Goal: Task Accomplishment & Management: Use online tool/utility

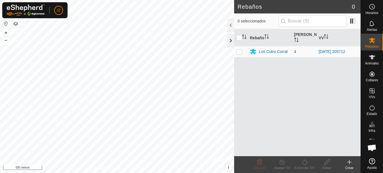
click at [230, 39] on div at bounding box center [230, 40] width 7 height 13
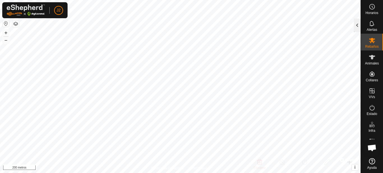
click at [357, 26] on div at bounding box center [357, 24] width 7 height 13
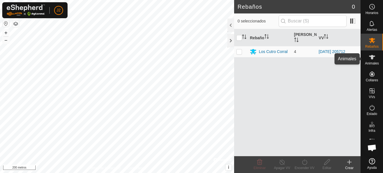
click at [368, 57] on icon at bounding box center [371, 57] width 7 height 7
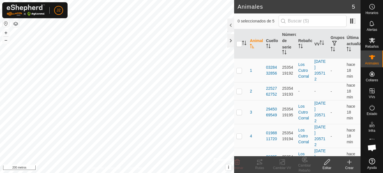
click at [231, 25] on div at bounding box center [230, 24] width 7 height 13
click at [229, 40] on div at bounding box center [230, 40] width 7 height 13
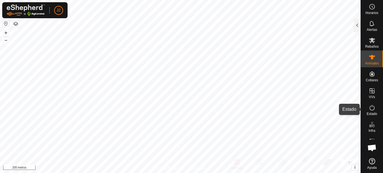
click at [371, 110] on icon at bounding box center [371, 108] width 5 height 6
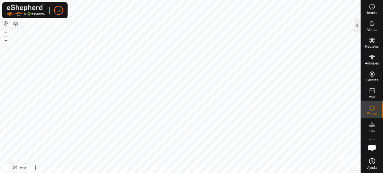
click at [357, 25] on div at bounding box center [357, 24] width 7 height 13
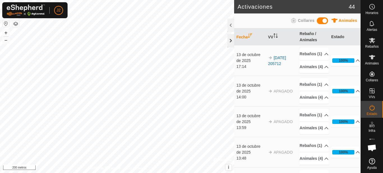
click at [229, 40] on div at bounding box center [230, 40] width 7 height 13
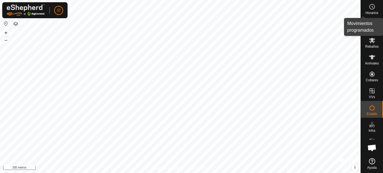
click at [373, 12] on font "Horarios" at bounding box center [371, 13] width 13 height 4
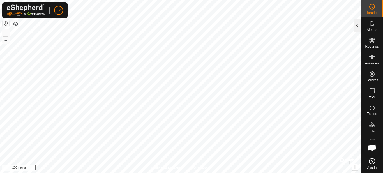
click at [360, 24] on div at bounding box center [357, 24] width 7 height 13
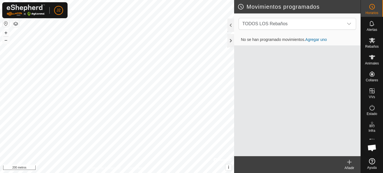
click at [320, 40] on font "Agregar uno" at bounding box center [316, 39] width 22 height 4
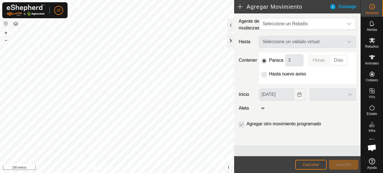
click at [232, 41] on div at bounding box center [230, 40] width 7 height 13
